Goal: Task Accomplishment & Management: Use online tool/utility

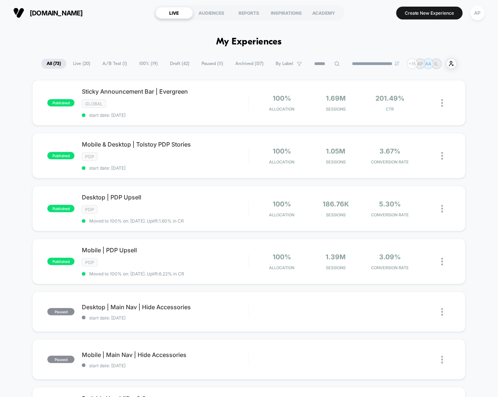
click at [118, 65] on span "A/B Test ( 1 )" at bounding box center [115, 64] width 36 height 10
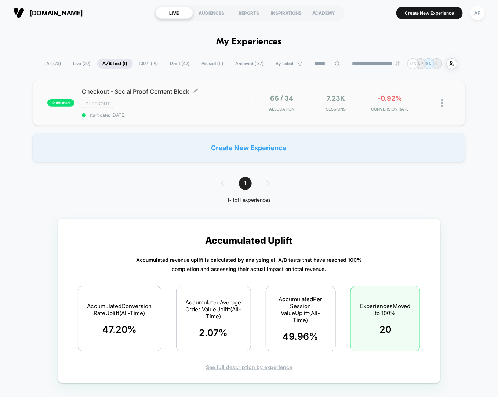
click at [162, 112] on span "start date: [DATE]" at bounding box center [165, 115] width 167 height 6
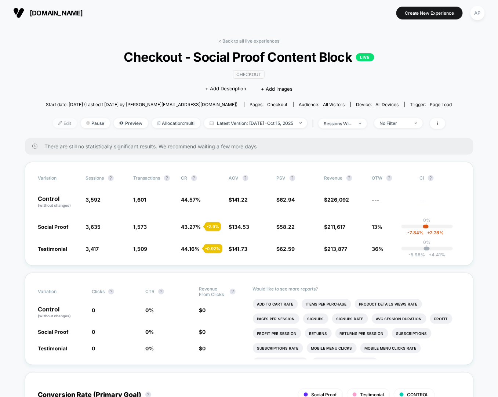
click at [61, 122] on span "Edit" at bounding box center [65, 123] width 24 height 10
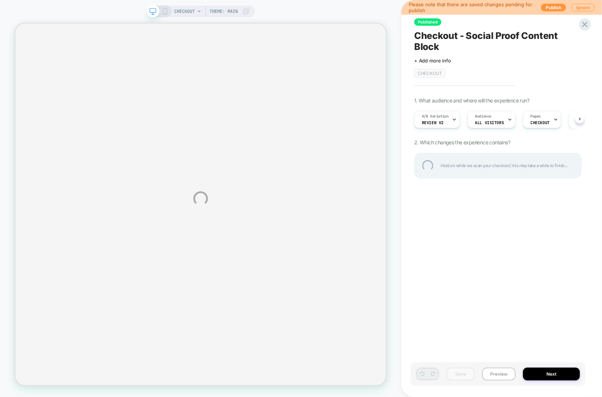
click at [498, 375] on div "CHECKOUT Theme: MAIN Please note that there are saved changes pending for publi…" at bounding box center [301, 198] width 602 height 397
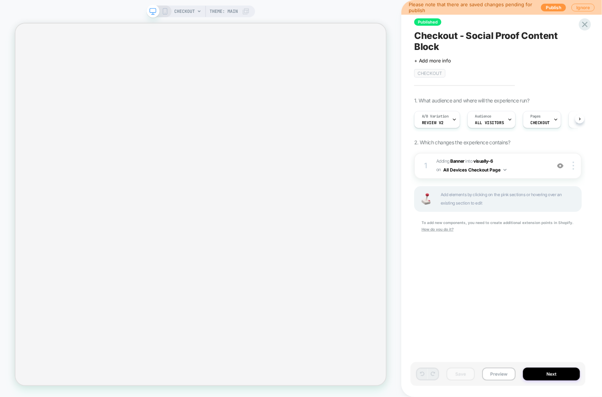
drag, startPoint x: 454, startPoint y: 265, endPoint x: 455, endPoint y: 255, distance: 10.4
click at [454, 265] on div "Published Checkout - Social Proof Content Block Click to edit experience detail…" at bounding box center [497, 198] width 175 height 382
click at [498, 24] on icon at bounding box center [585, 25] width 6 height 6
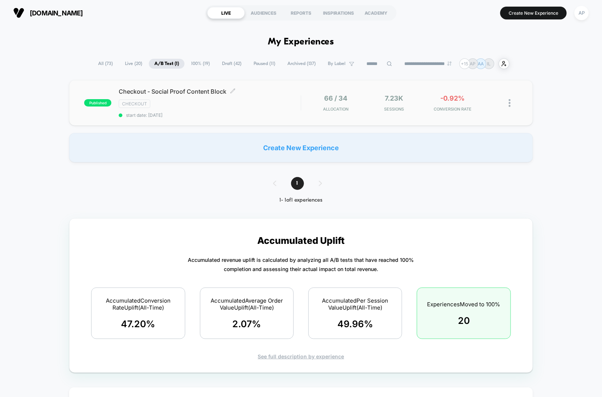
click at [204, 106] on div "CHECKOUT" at bounding box center [210, 104] width 182 height 8
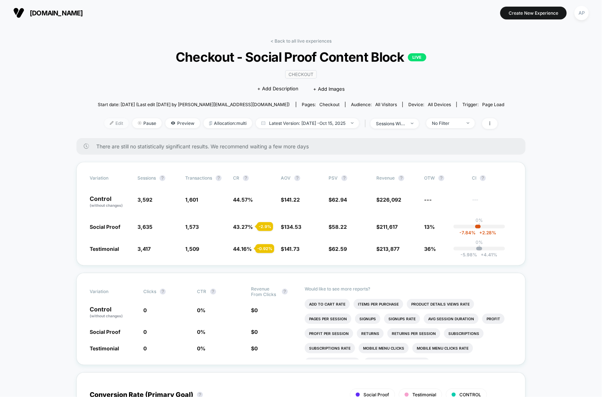
click at [113, 121] on span "Edit" at bounding box center [116, 123] width 24 height 10
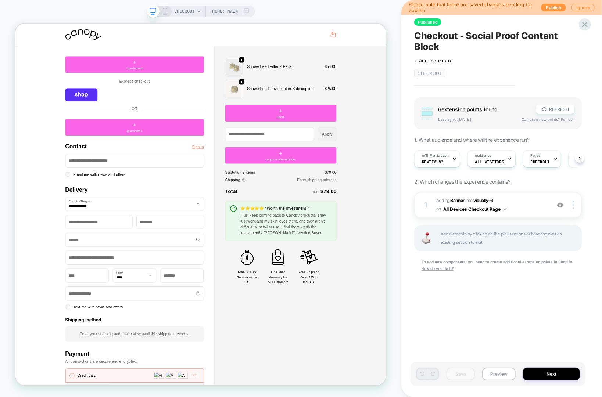
scroll to position [0, 0]
click at [162, 11] on icon at bounding box center [165, 11] width 7 height 7
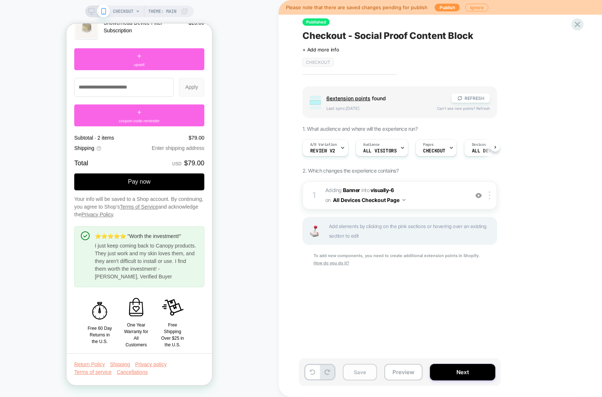
click at [352, 377] on button "Save" at bounding box center [360, 372] width 34 height 17
click at [462, 367] on button "Next" at bounding box center [462, 372] width 65 height 17
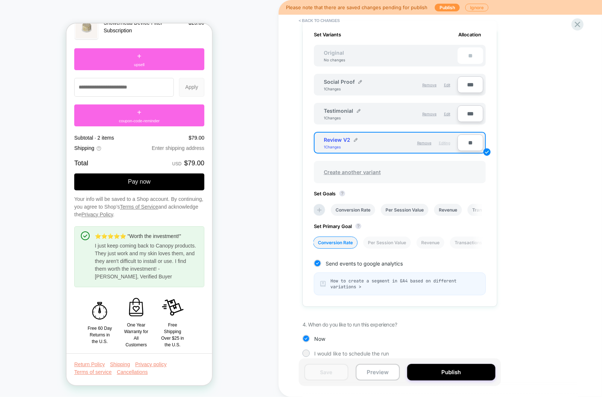
scroll to position [242, 0]
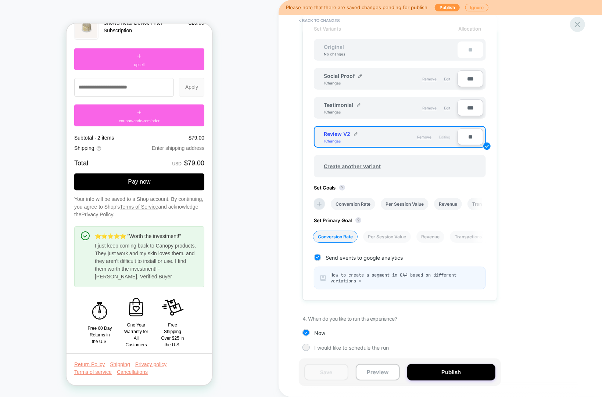
click at [498, 28] on icon at bounding box center [577, 24] width 10 height 10
